Goal: Task Accomplishment & Management: Manage account settings

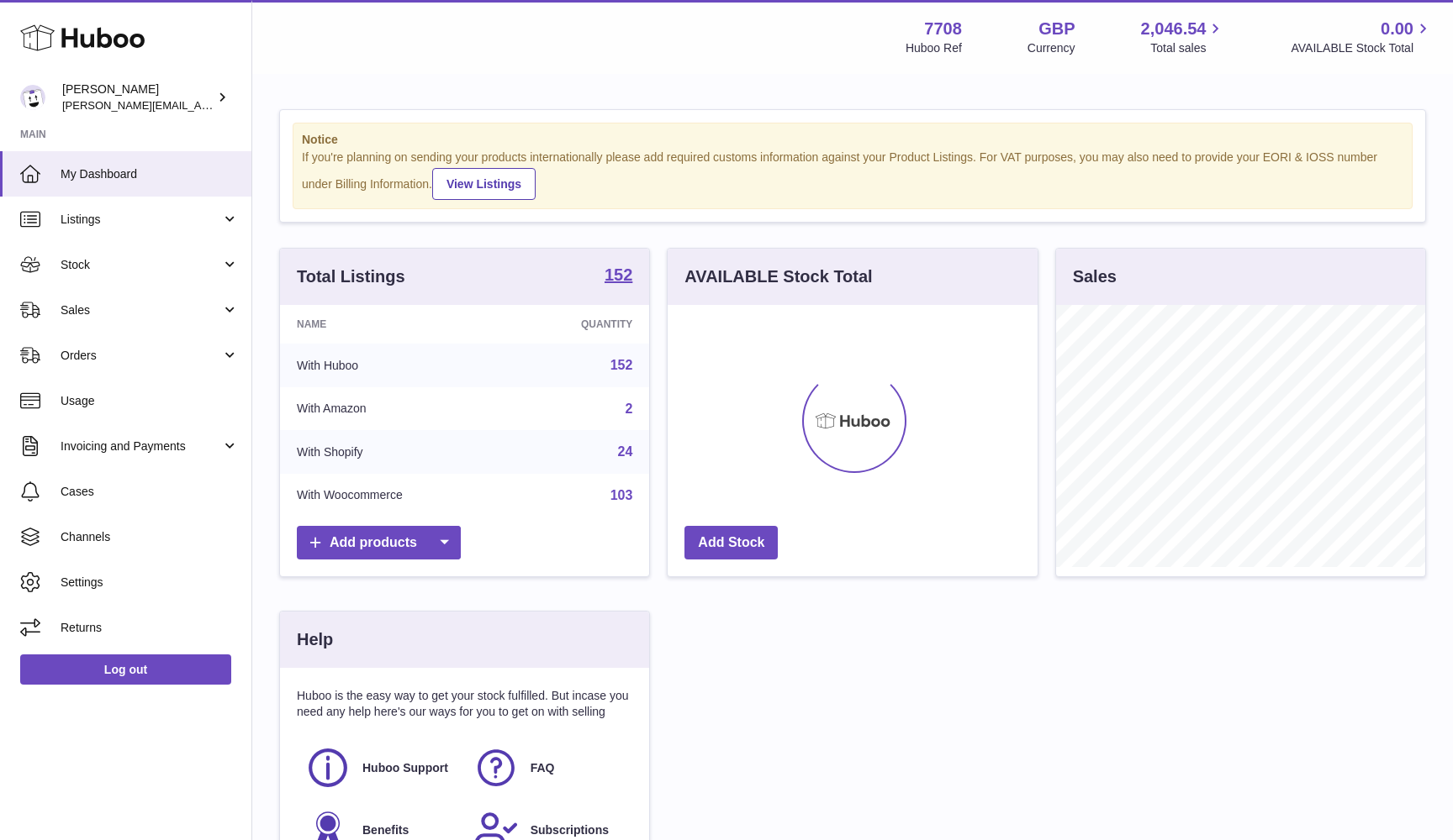
scroll to position [262, 370]
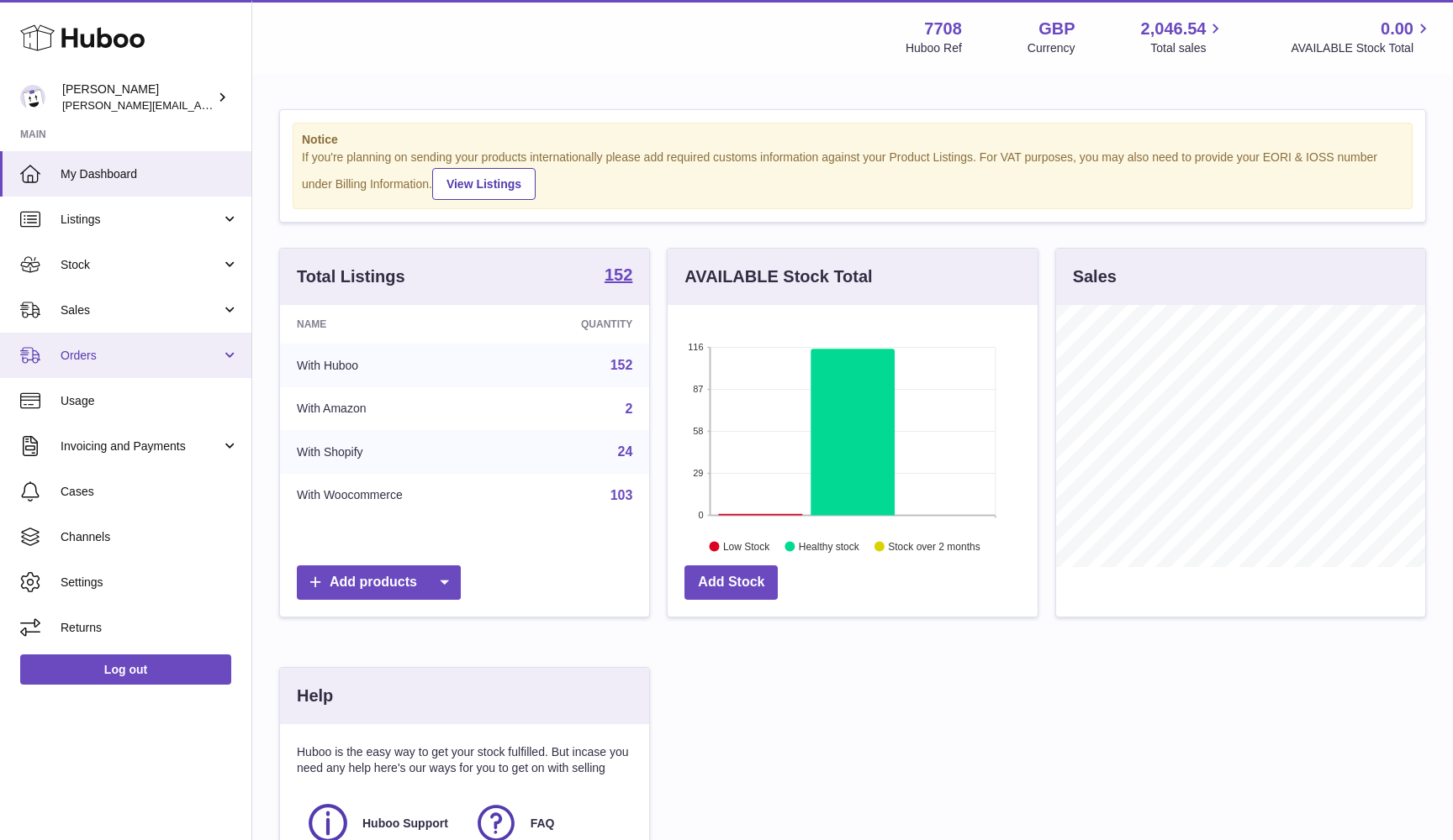
click at [166, 353] on span "Orders" at bounding box center [141, 357] width 161 height 16
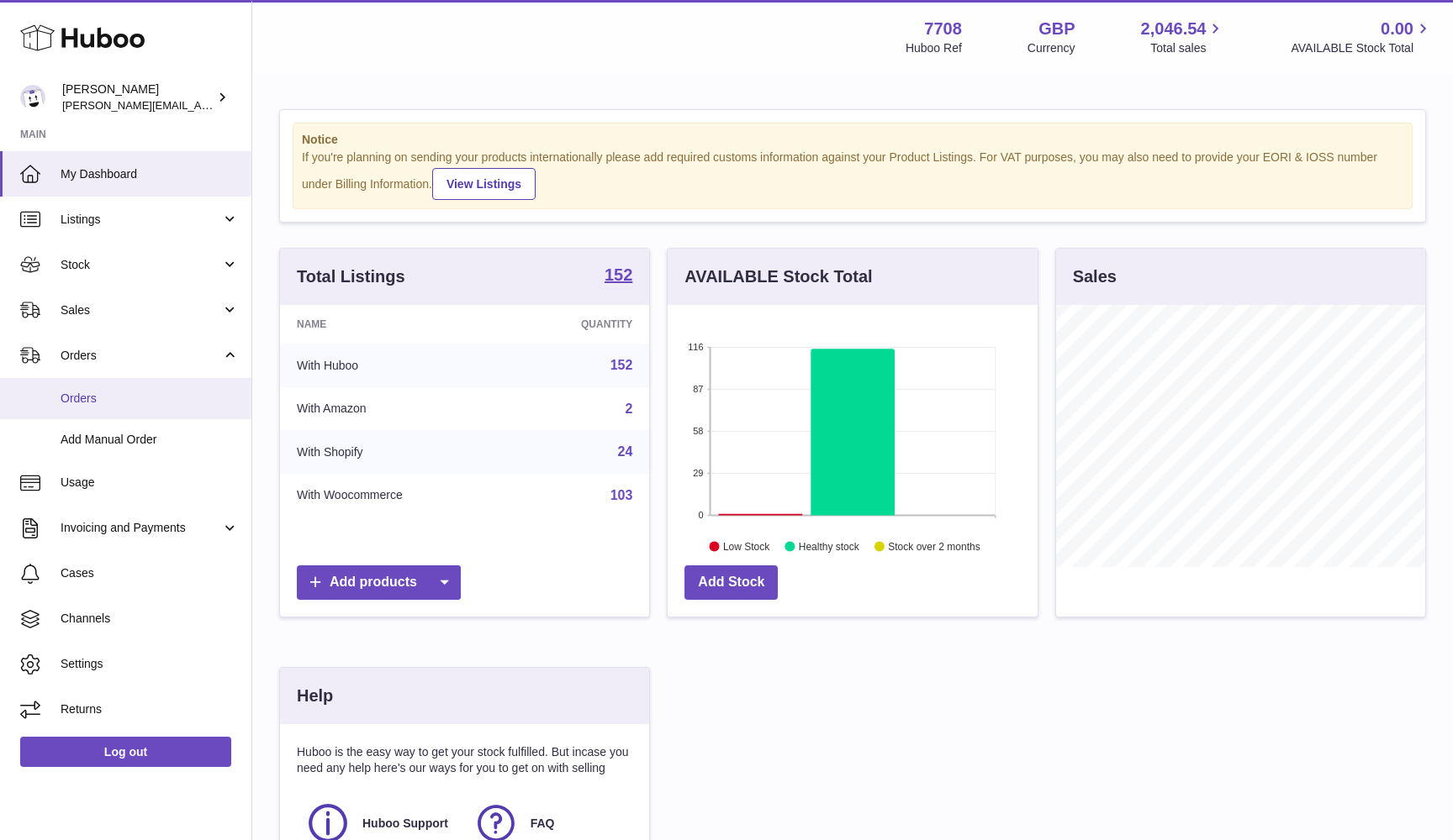
click at [150, 391] on span "Orders" at bounding box center [150, 399] width 178 height 16
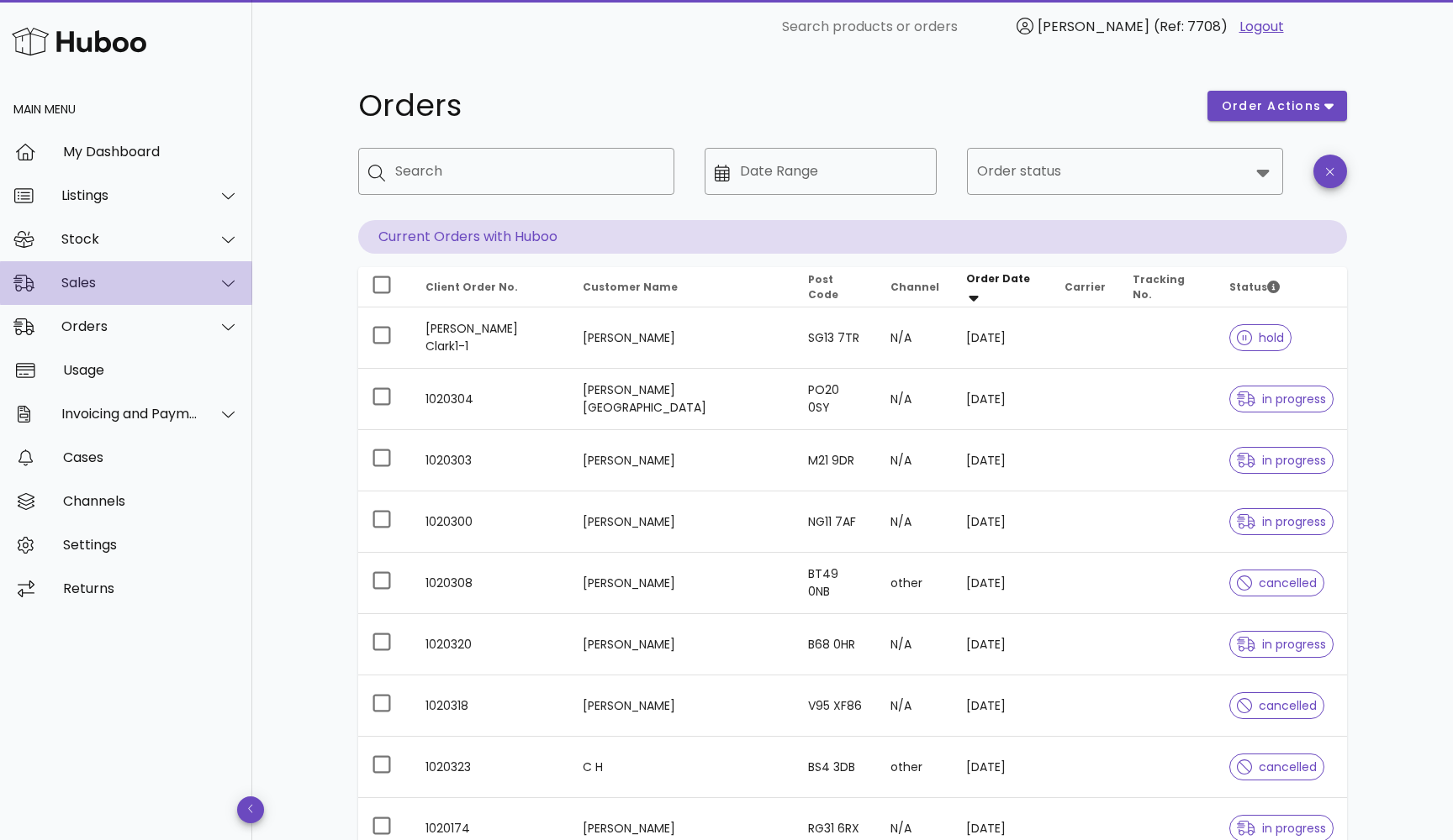
click at [97, 284] on div "Sales" at bounding box center [130, 283] width 137 height 16
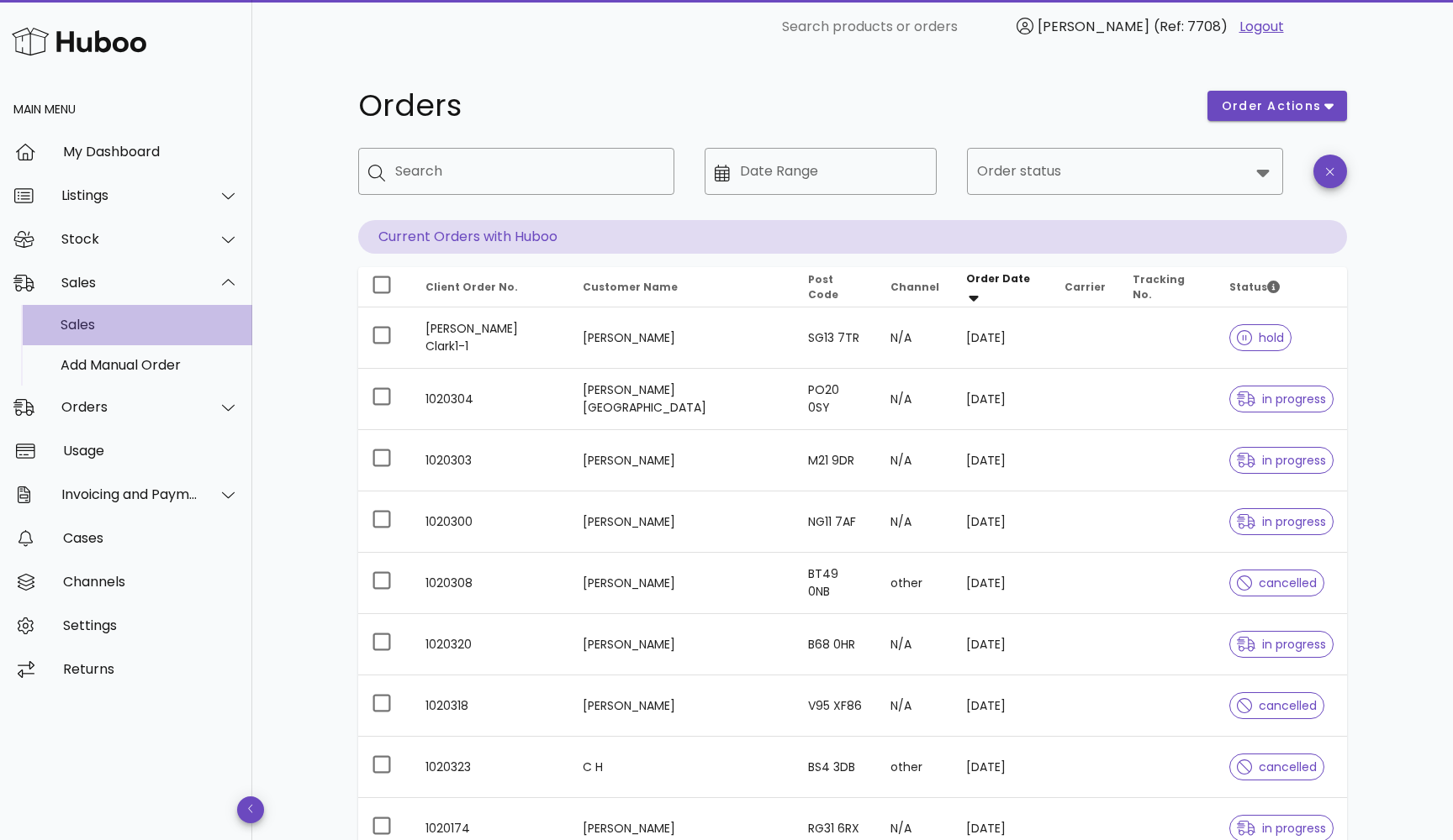
click at [98, 340] on div "Sales" at bounding box center [150, 325] width 178 height 36
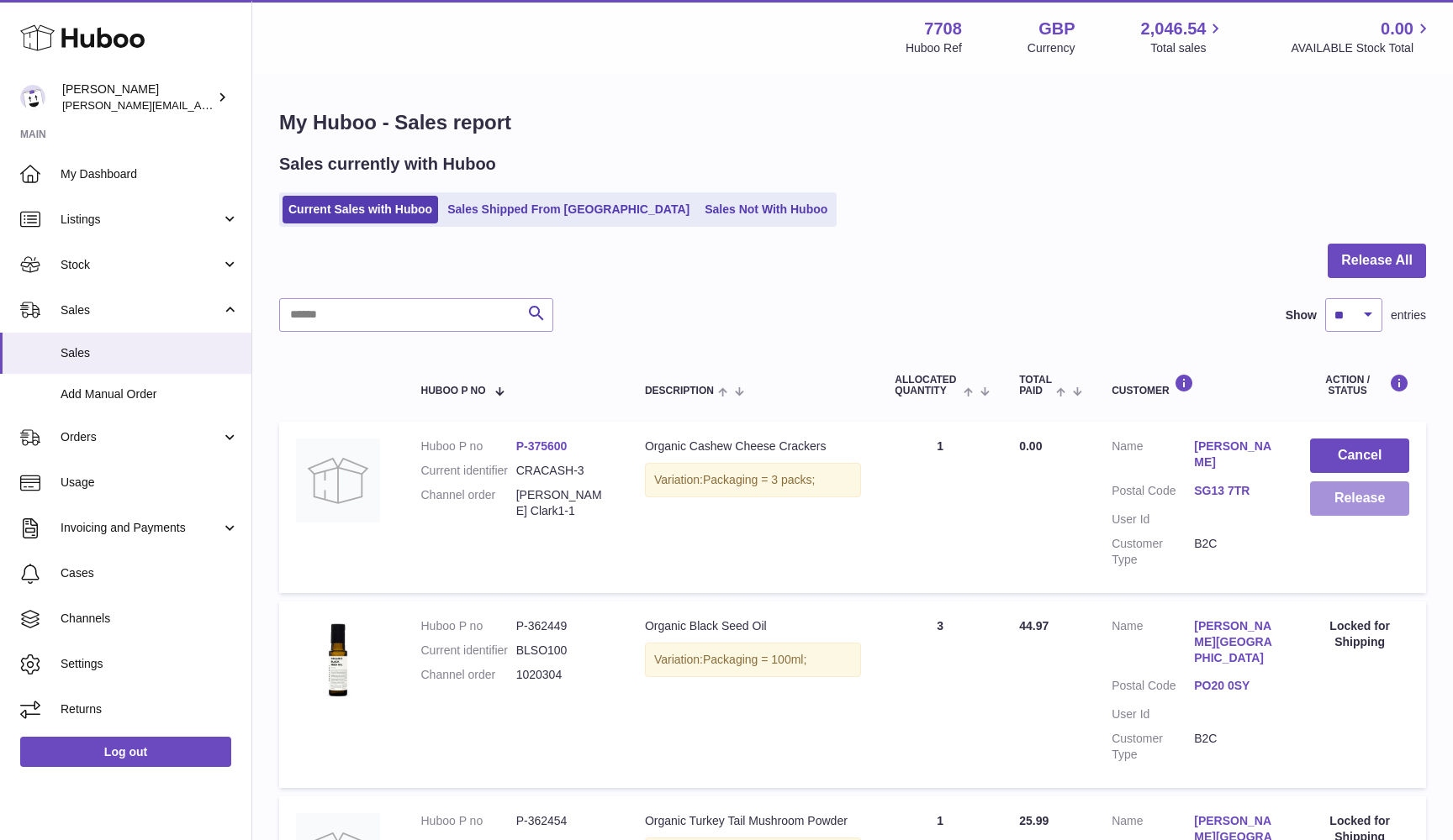
click at [1344, 509] on button "Release" at bounding box center [1359, 499] width 99 height 34
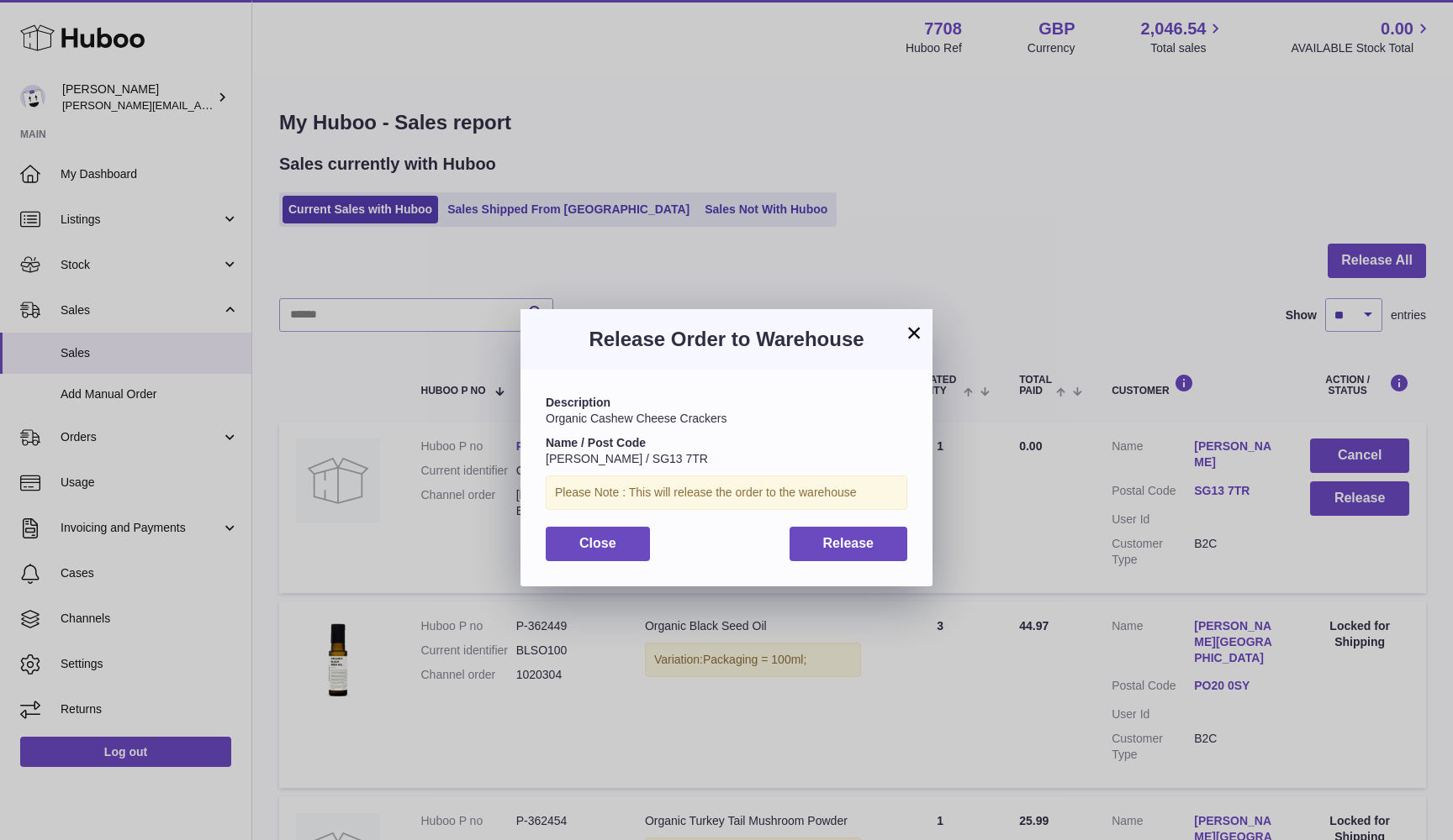
click at [875, 522] on div "Description Organic Cashew Cheese Crackers Name / Post Code Daniel Clark / SG13…" at bounding box center [726, 478] width 412 height 216
click at [852, 538] on span "Release" at bounding box center [849, 543] width 52 height 15
